Goal: Use online tool/utility: Utilize a website feature to perform a specific function

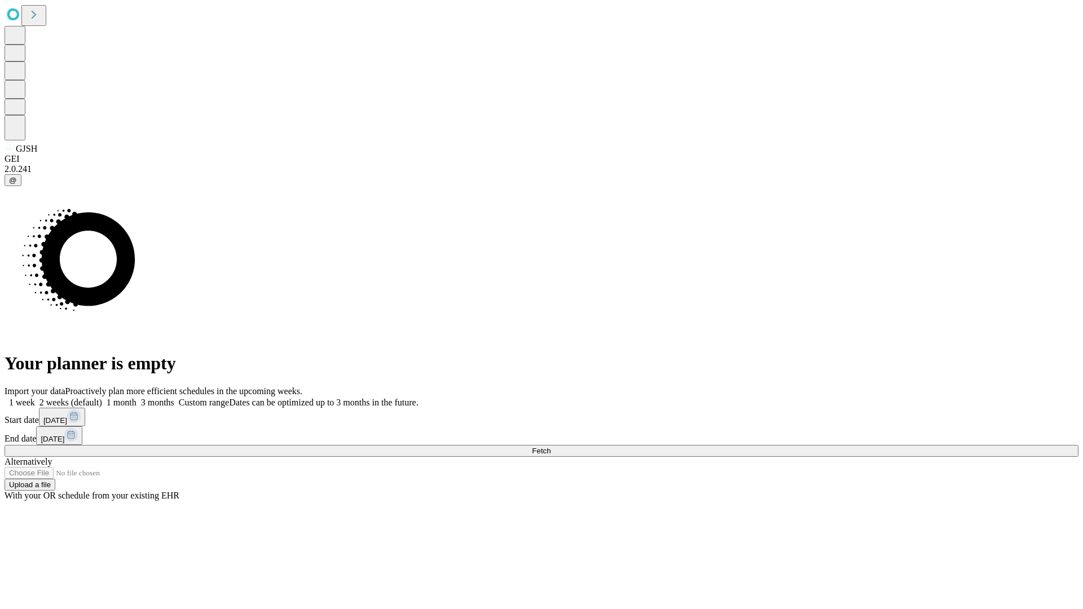
click at [35, 398] on label "1 week" at bounding box center [20, 403] width 30 height 10
click at [550, 447] on span "Fetch" at bounding box center [541, 451] width 19 height 8
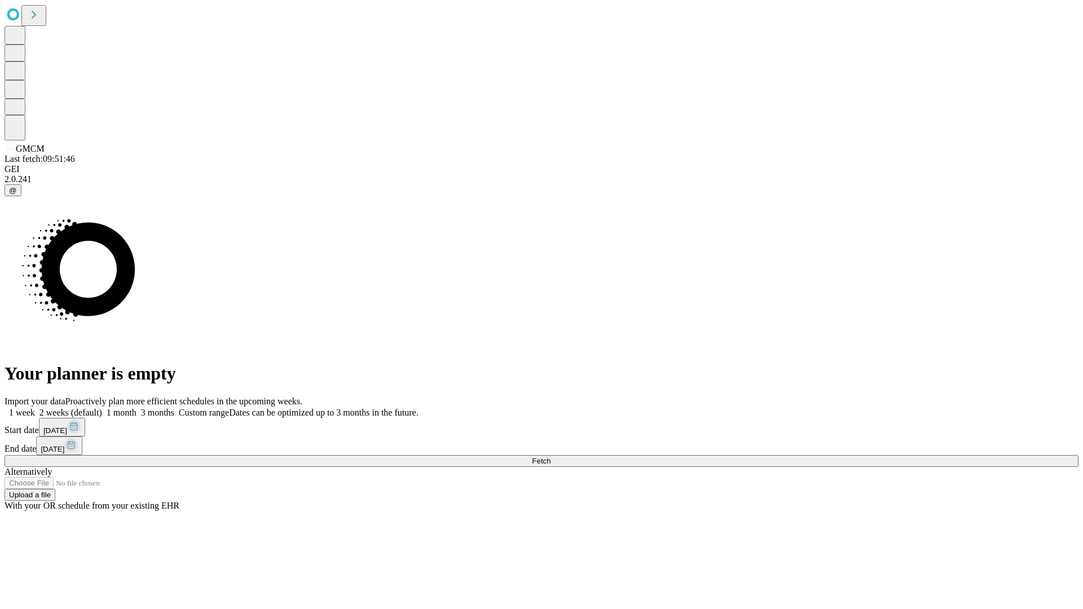
click at [35, 408] on label "1 week" at bounding box center [20, 413] width 30 height 10
click at [550, 457] on span "Fetch" at bounding box center [541, 461] width 19 height 8
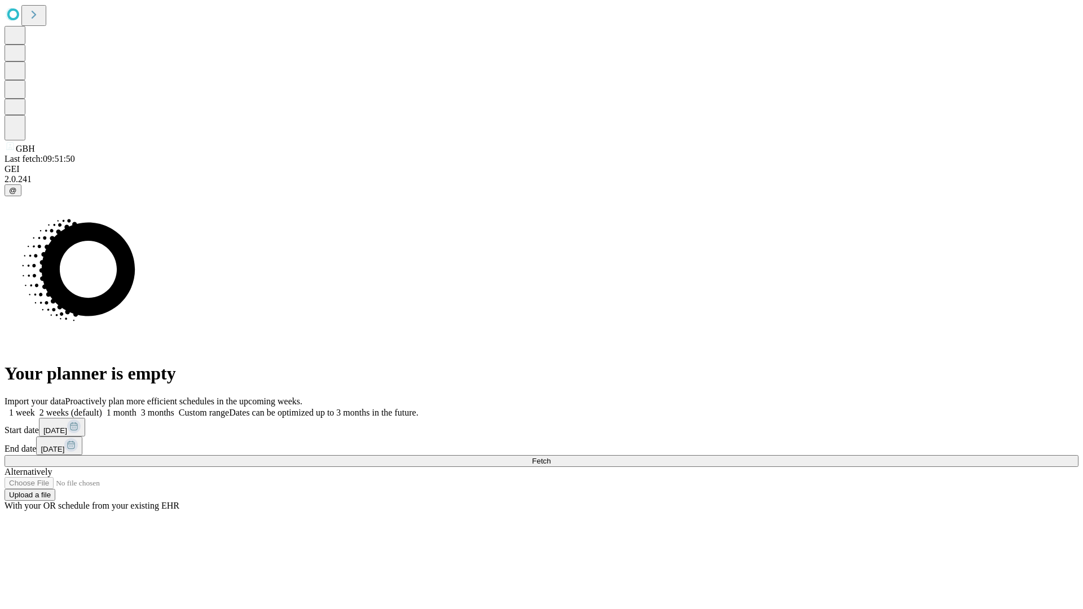
click at [35, 408] on label "1 week" at bounding box center [20, 413] width 30 height 10
click at [550, 457] on span "Fetch" at bounding box center [541, 461] width 19 height 8
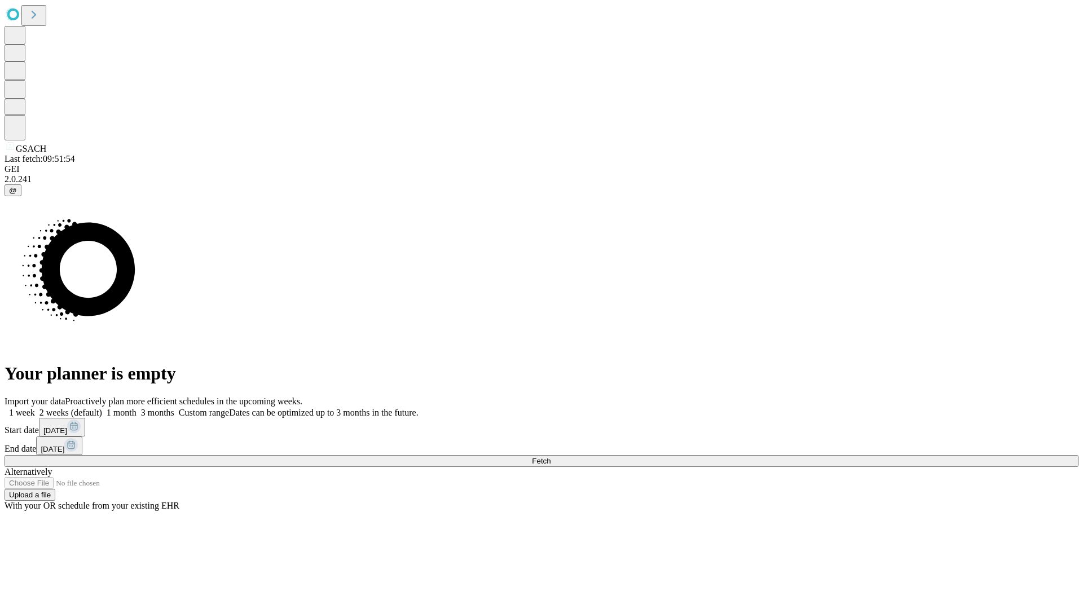
click at [550, 457] on span "Fetch" at bounding box center [541, 461] width 19 height 8
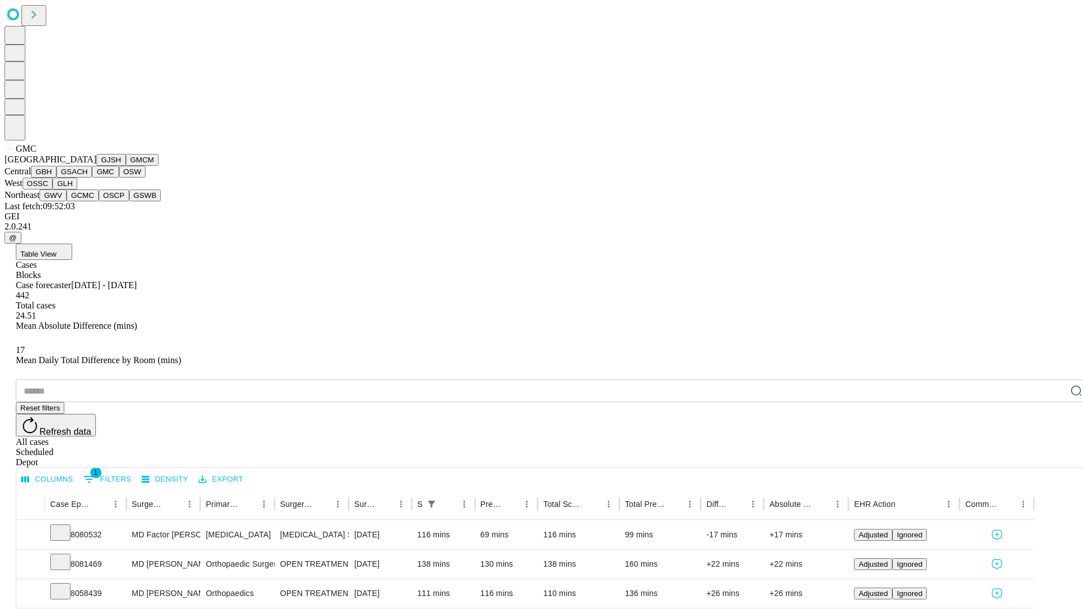
click at [119, 178] on button "OSW" at bounding box center [132, 172] width 27 height 12
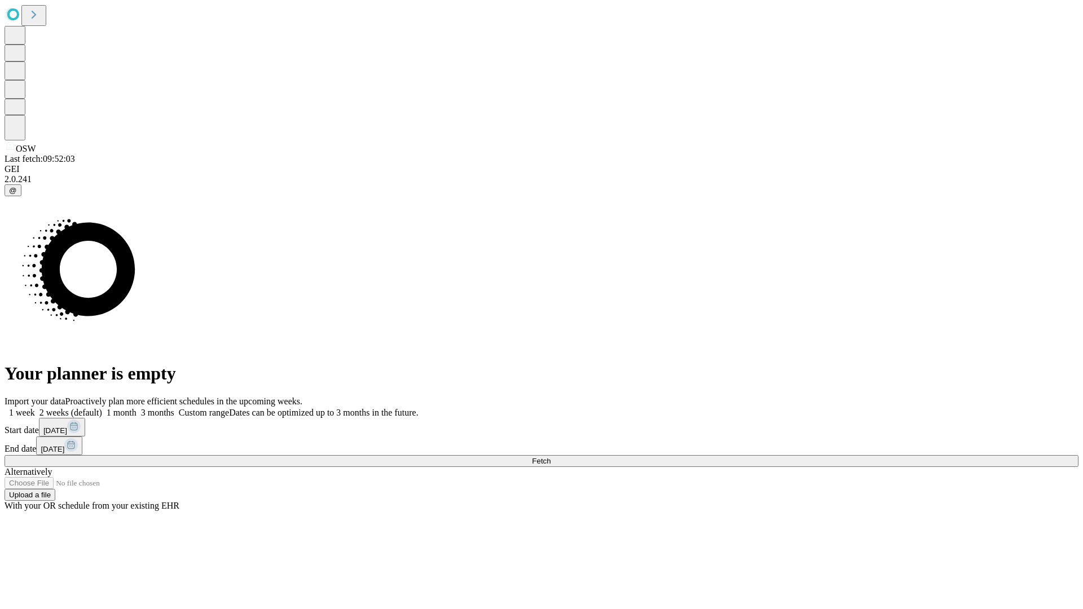
click at [35, 408] on label "1 week" at bounding box center [20, 413] width 30 height 10
click at [550, 457] on span "Fetch" at bounding box center [541, 461] width 19 height 8
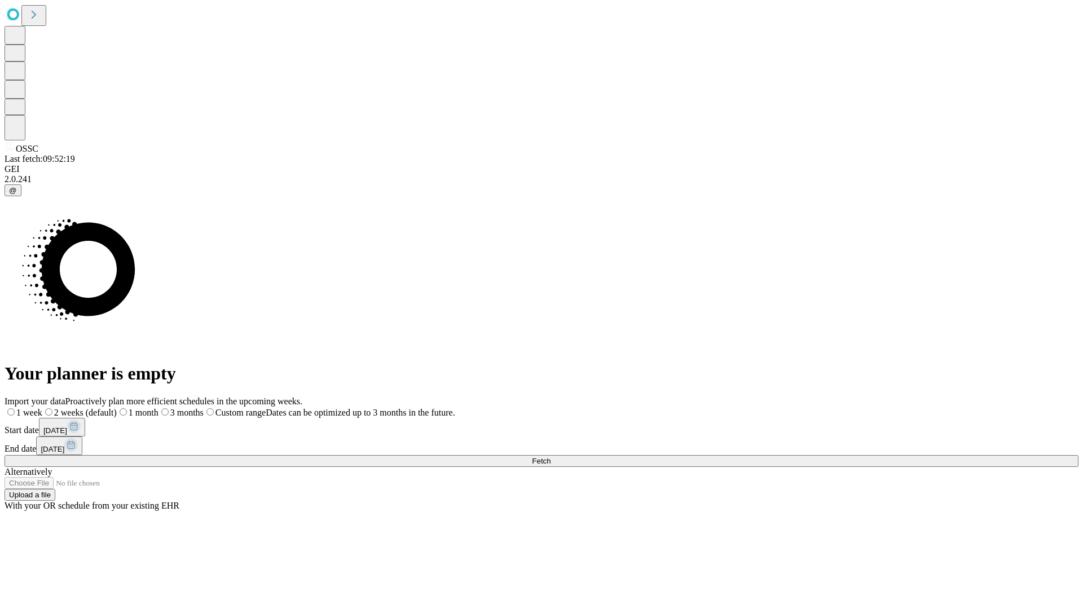
click at [42, 408] on label "1 week" at bounding box center [24, 413] width 38 height 10
click at [550, 457] on span "Fetch" at bounding box center [541, 461] width 19 height 8
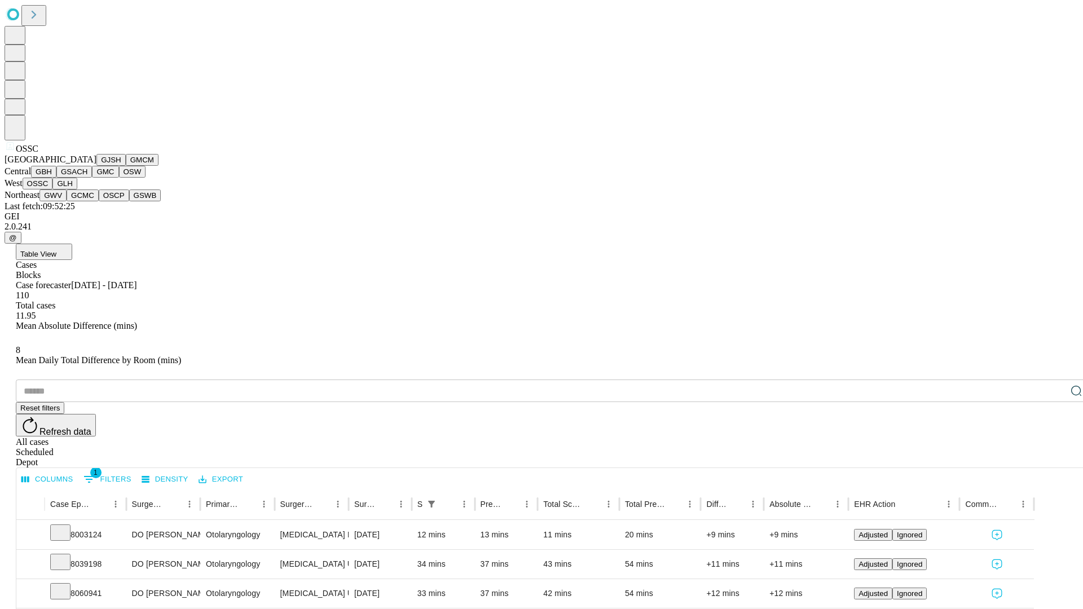
click at [77, 190] on button "GLH" at bounding box center [64, 184] width 24 height 12
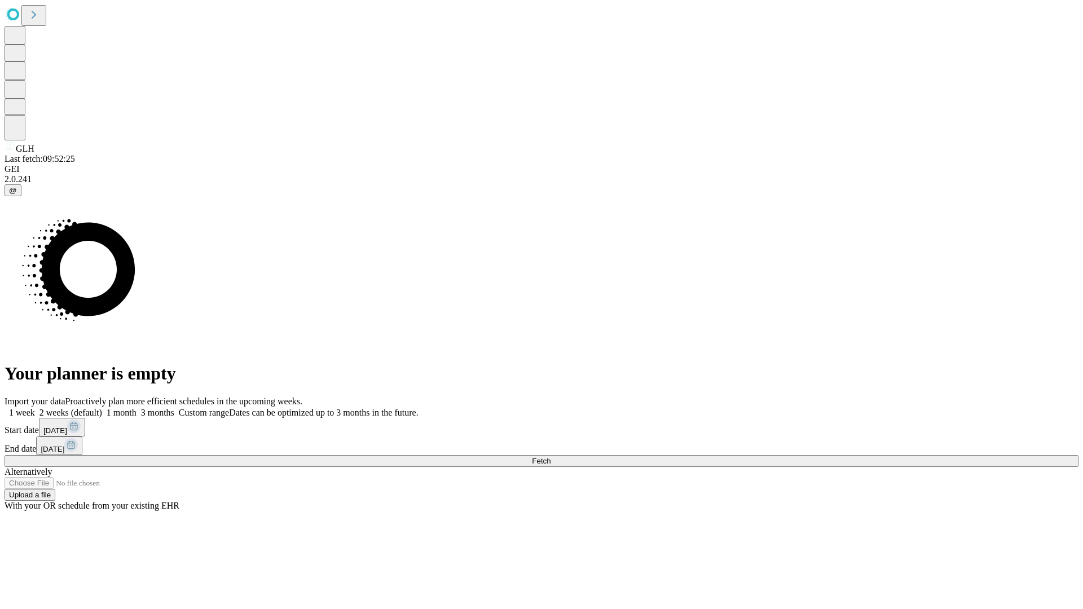
click at [35, 408] on label "1 week" at bounding box center [20, 413] width 30 height 10
click at [550, 457] on span "Fetch" at bounding box center [541, 461] width 19 height 8
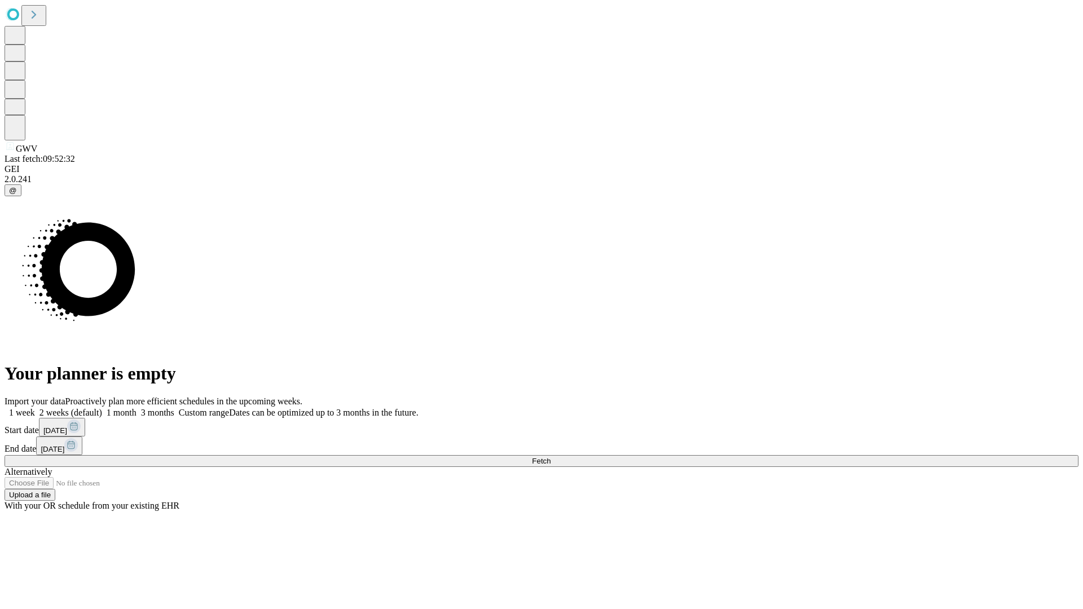
click at [550, 457] on span "Fetch" at bounding box center [541, 461] width 19 height 8
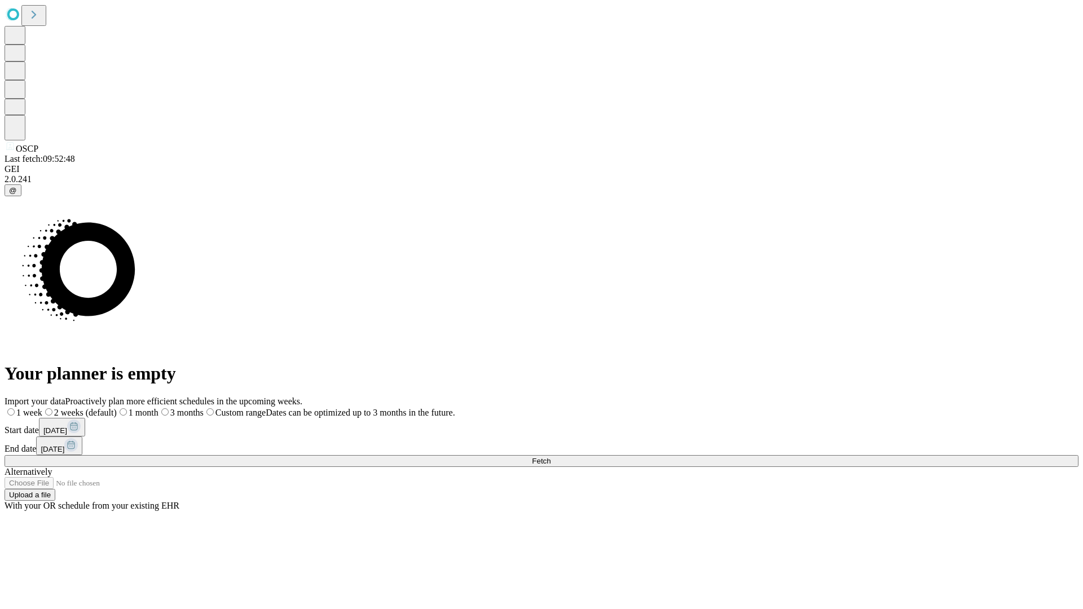
click at [550, 457] on span "Fetch" at bounding box center [541, 461] width 19 height 8
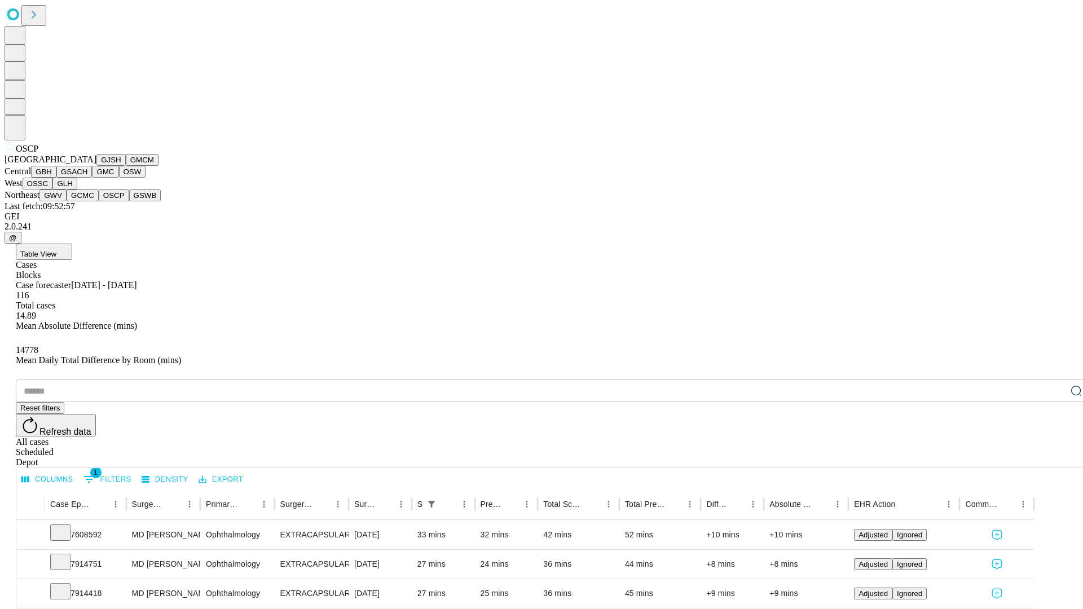
click at [129, 201] on button "GSWB" at bounding box center [145, 196] width 32 height 12
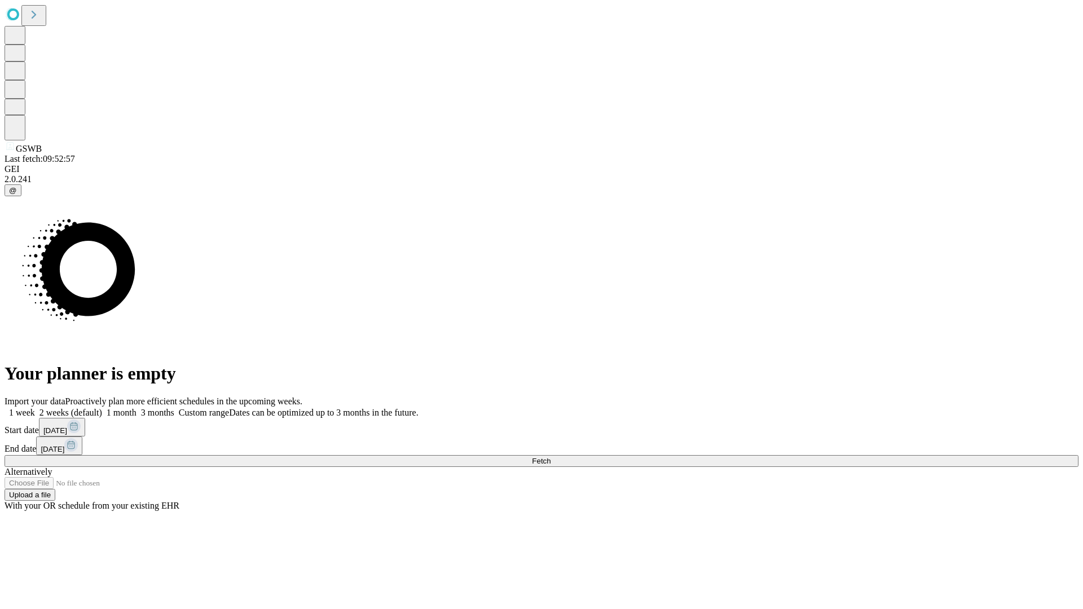
click at [550, 457] on span "Fetch" at bounding box center [541, 461] width 19 height 8
